Goal: Task Accomplishment & Management: Use online tool/utility

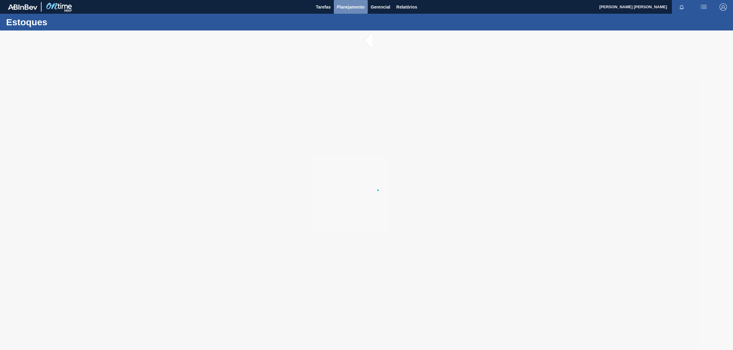
click at [355, 11] on button "Planejamento" at bounding box center [351, 7] width 34 height 14
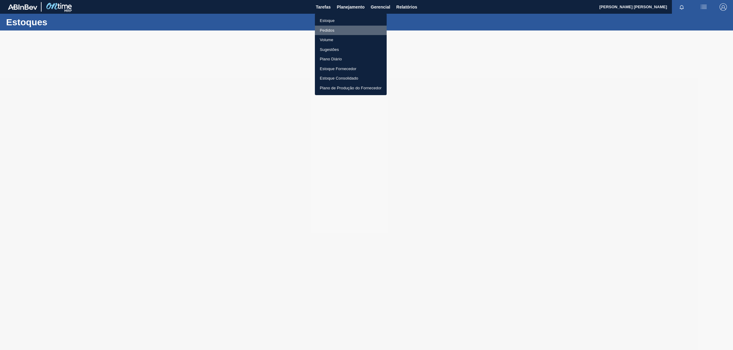
click at [327, 28] on li "Pedidos" at bounding box center [351, 31] width 72 height 10
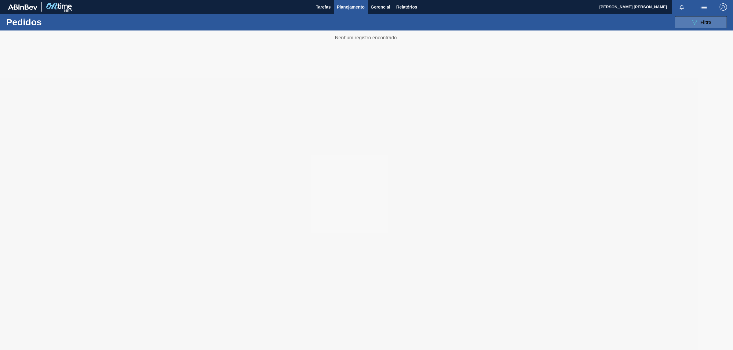
click at [707, 22] on span "Filtro" at bounding box center [705, 22] width 11 height 5
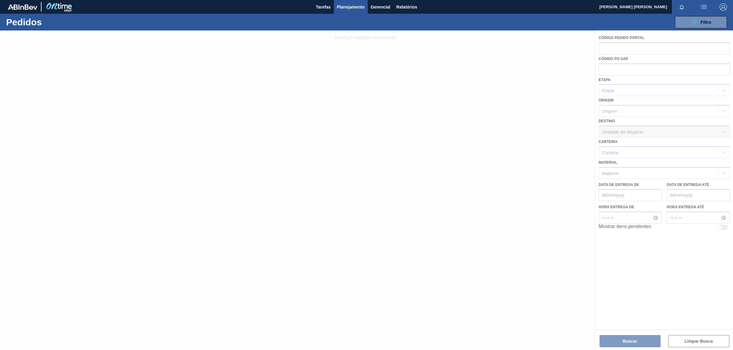
click at [615, 172] on div at bounding box center [366, 191] width 733 height 320
click at [562, 172] on div at bounding box center [366, 191] width 733 height 320
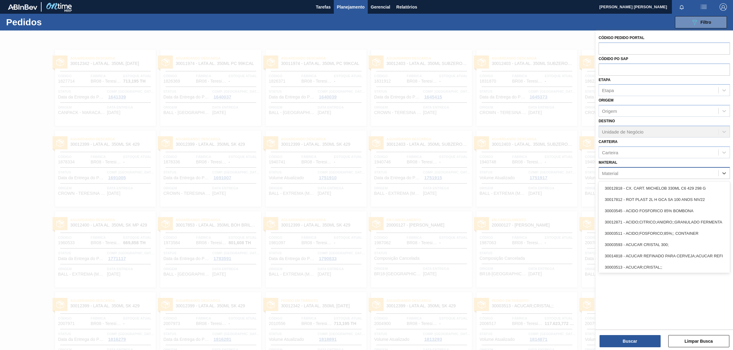
click at [616, 172] on div "Material" at bounding box center [610, 173] width 16 height 5
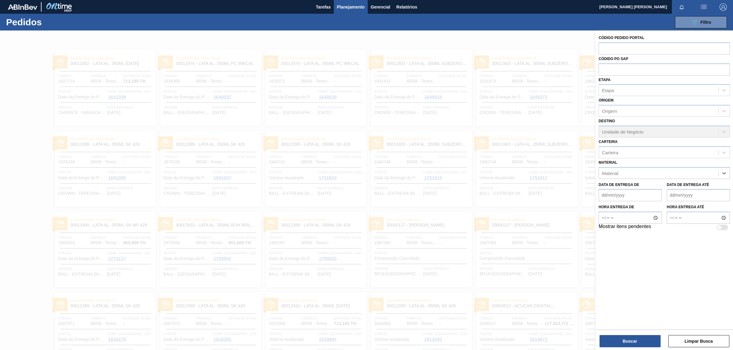
paste input "30006231"
type input "30006231"
click at [658, 187] on div "30006231 - PREFORMA 29,5 VERDE 100% RECICLADA" at bounding box center [663, 188] width 131 height 11
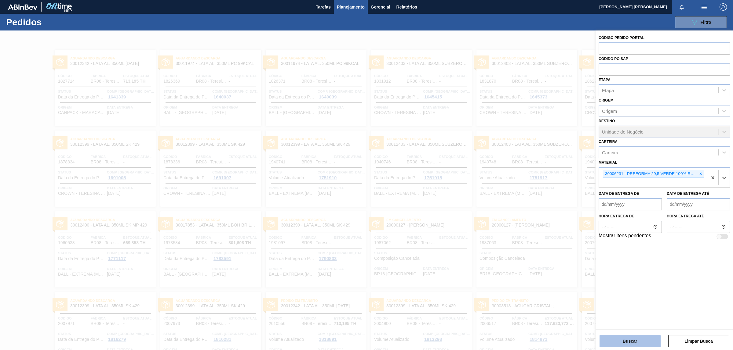
click at [637, 340] on button "Buscar" at bounding box center [629, 341] width 61 height 12
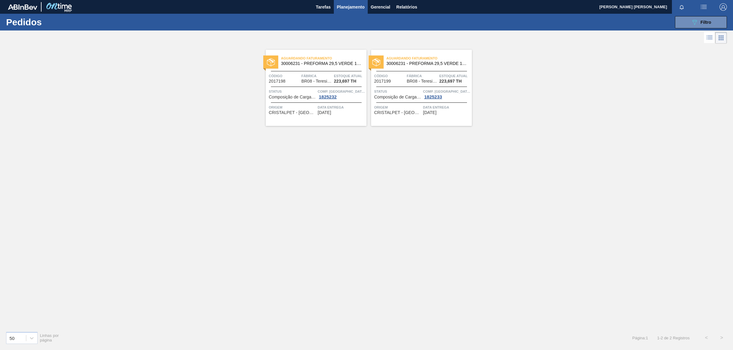
click at [303, 82] on span "BR08 - Teresina" at bounding box center [316, 81] width 31 height 5
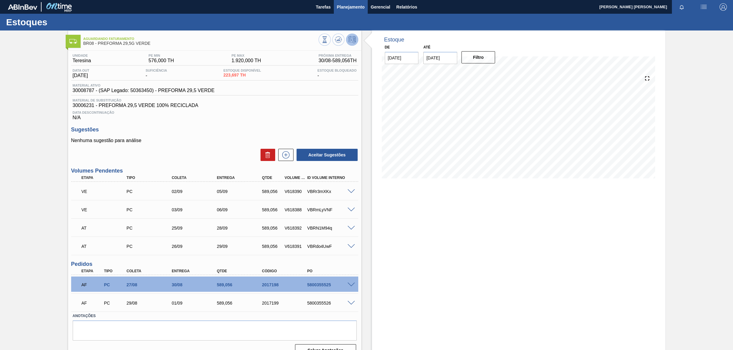
click at [348, 7] on span "Planejamento" at bounding box center [351, 6] width 28 height 7
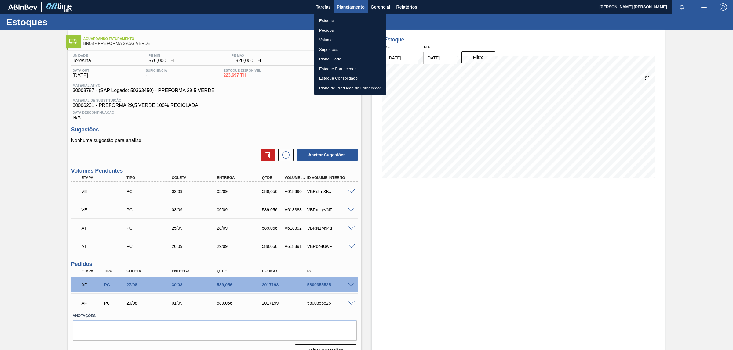
click at [348, 7] on div at bounding box center [366, 175] width 733 height 350
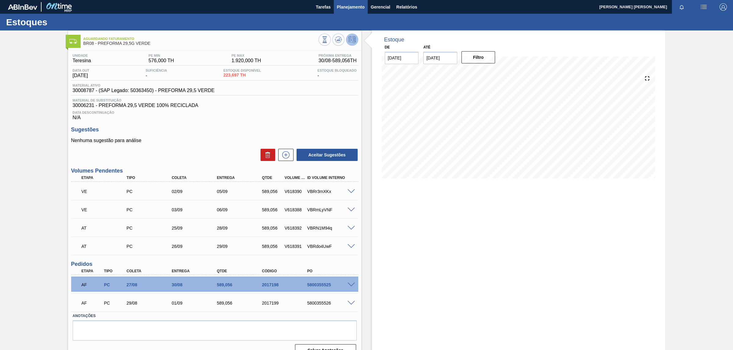
click at [344, 11] on button "Planejamento" at bounding box center [351, 7] width 34 height 14
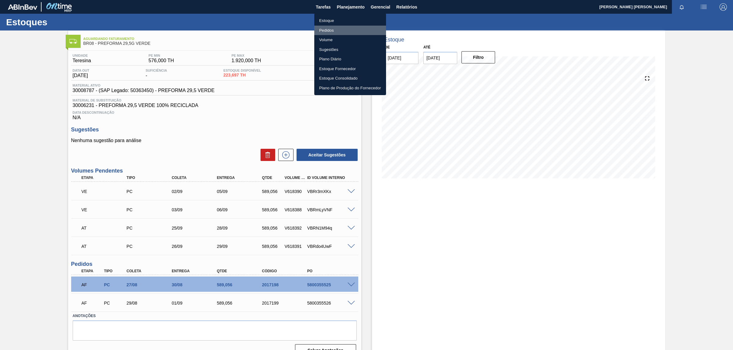
click at [326, 31] on li "Pedidos" at bounding box center [350, 31] width 72 height 10
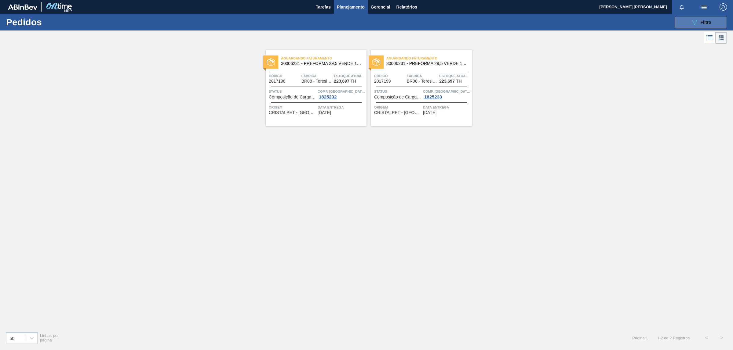
click at [691, 24] on icon "089F7B8B-B2A5-4AFE-B5C0-19BA573D28AC" at bounding box center [694, 22] width 7 height 7
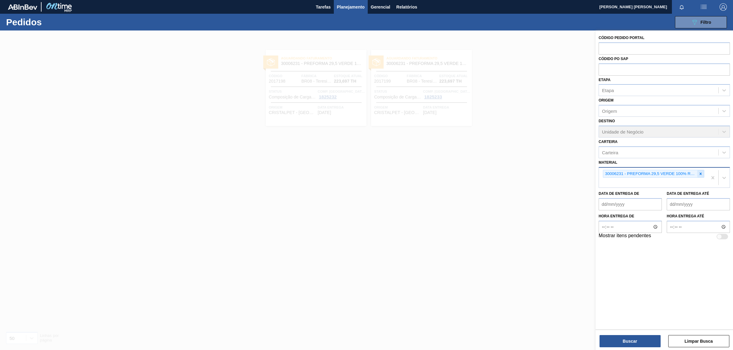
click at [699, 173] on icon at bounding box center [700, 174] width 2 height 2
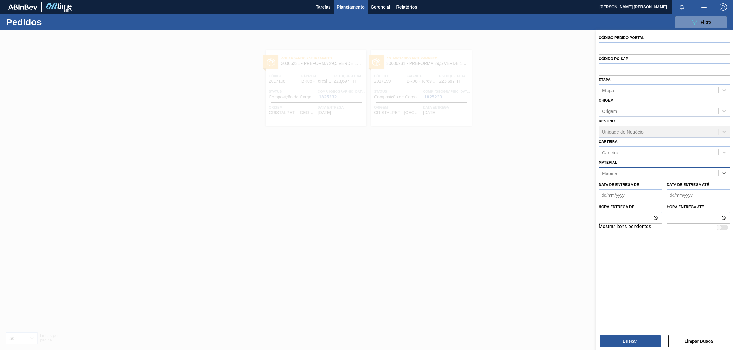
paste input "30003826"
type input "30003826"
click at [631, 194] on div "30003826 - ROT PLAST 1L H GCA NIV22" at bounding box center [663, 189] width 131 height 14
click at [630, 190] on div "30003826 - ROT PLAST 1L H GCA NIV22" at bounding box center [663, 188] width 131 height 11
click at [638, 341] on button "Buscar" at bounding box center [629, 341] width 61 height 12
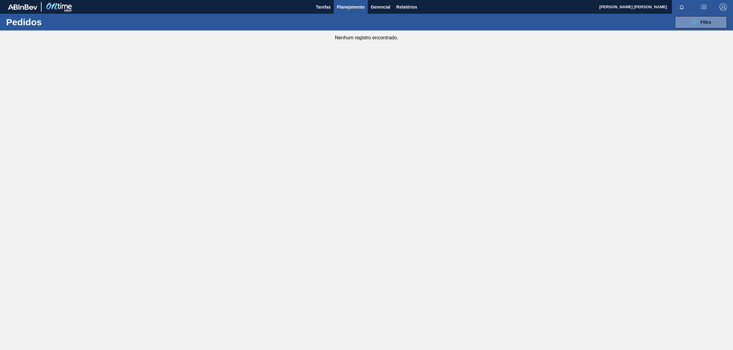
click at [353, 7] on span "Planejamento" at bounding box center [351, 6] width 28 height 7
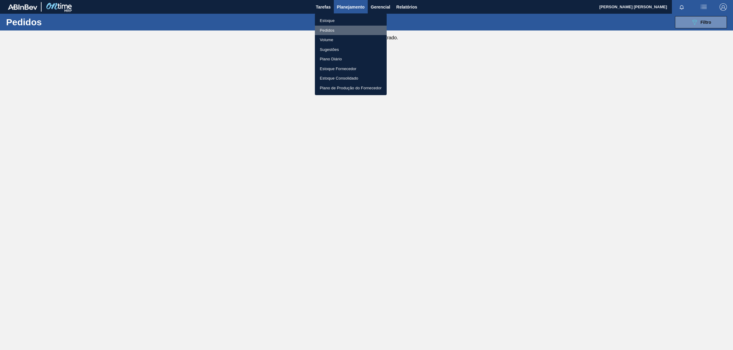
click at [321, 32] on li "Pedidos" at bounding box center [351, 31] width 72 height 10
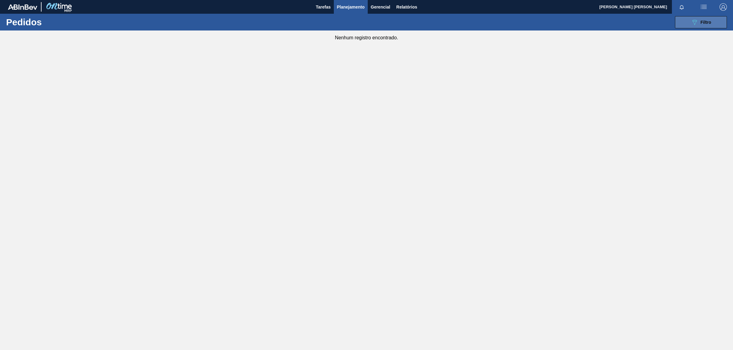
click at [687, 19] on button "089F7B8B-B2A5-4AFE-B5C0-19BA573D28AC Filtro" at bounding box center [701, 22] width 52 height 12
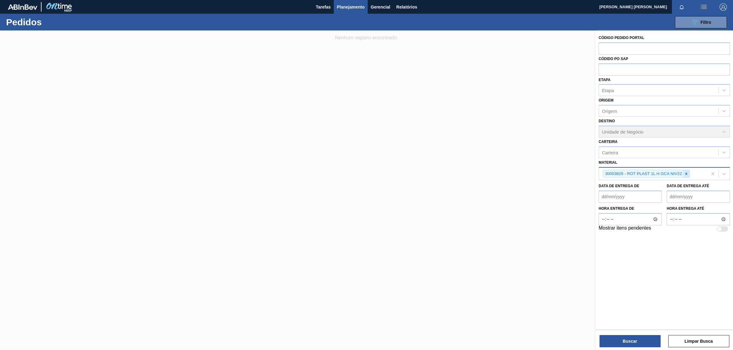
click at [685, 173] on icon at bounding box center [686, 174] width 4 height 4
type input "rot gca"
click at [622, 170] on div "rot gca" at bounding box center [658, 173] width 119 height 9
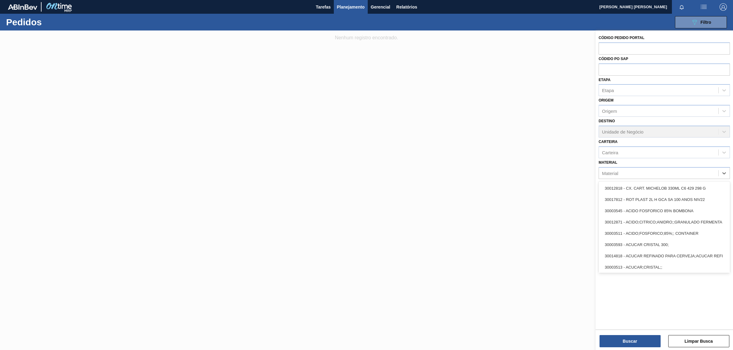
click at [623, 170] on div "Material" at bounding box center [658, 173] width 119 height 9
